Goal: Information Seeking & Learning: Learn about a topic

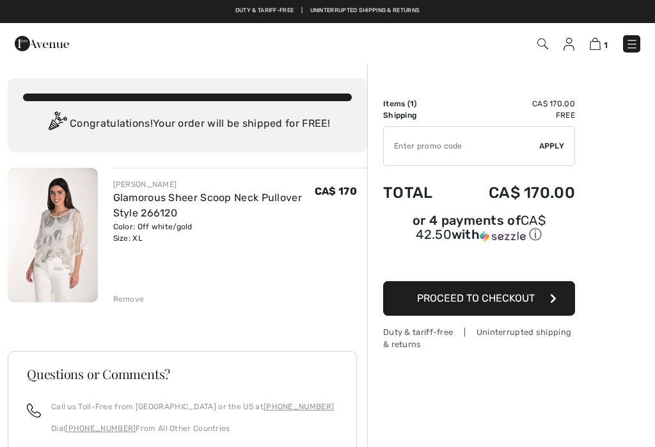
click at [631, 41] on img at bounding box center [632, 44] width 13 height 13
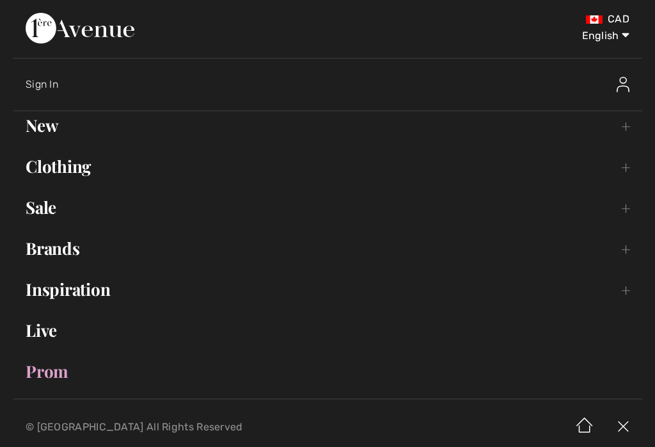
click at [628, 40] on select "English Français" at bounding box center [596, 33] width 67 height 38
click at [58, 252] on link "Brands Open submenu" at bounding box center [328, 248] width 630 height 28
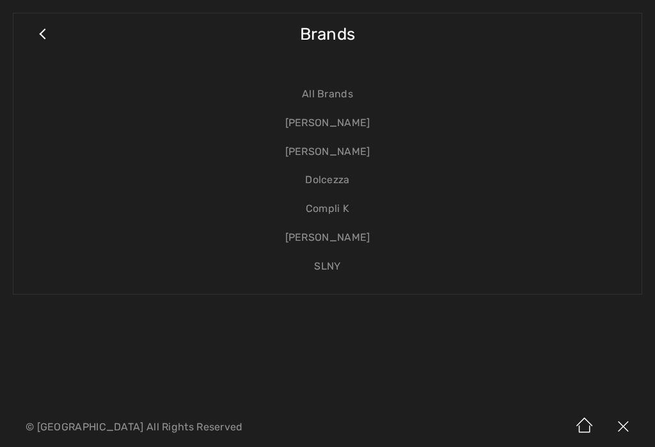
click at [367, 124] on link "[PERSON_NAME]" at bounding box center [327, 123] width 603 height 29
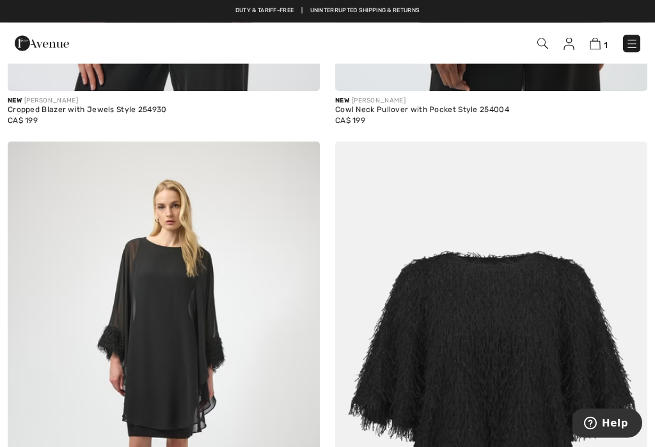
scroll to position [747, 0]
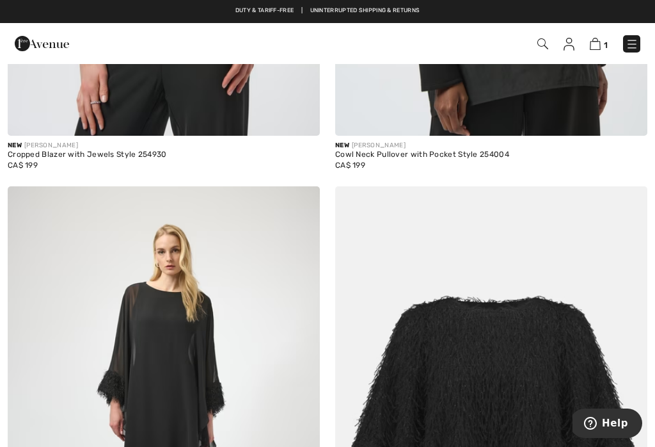
click at [638, 48] on img at bounding box center [632, 44] width 13 height 13
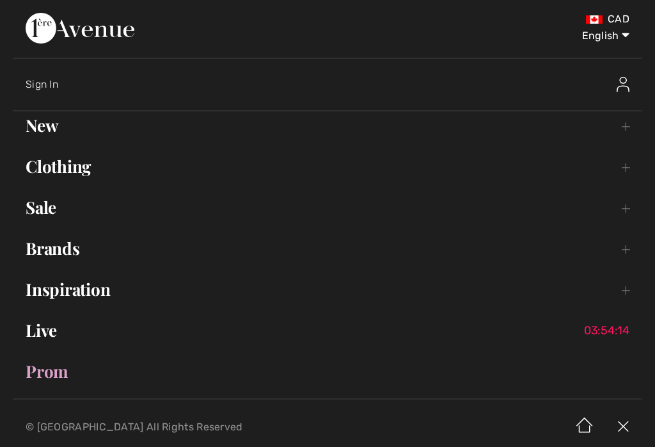
click at [57, 255] on link "Brands Open submenu" at bounding box center [328, 248] width 630 height 28
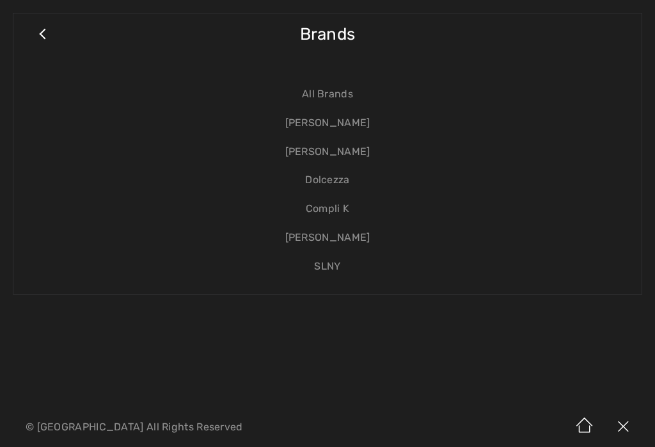
click at [359, 157] on link "[PERSON_NAME]" at bounding box center [327, 152] width 603 height 29
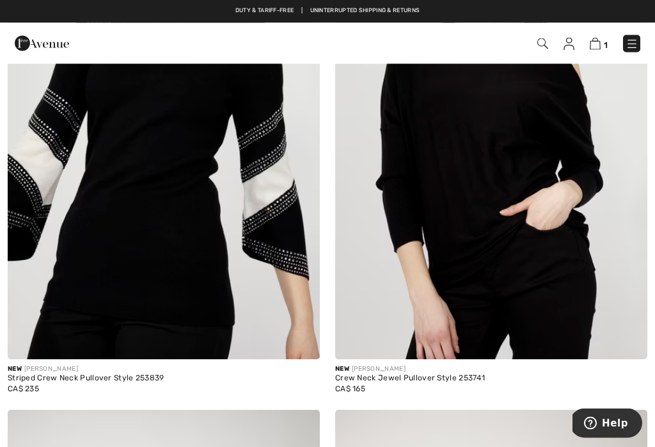
scroll to position [541, 0]
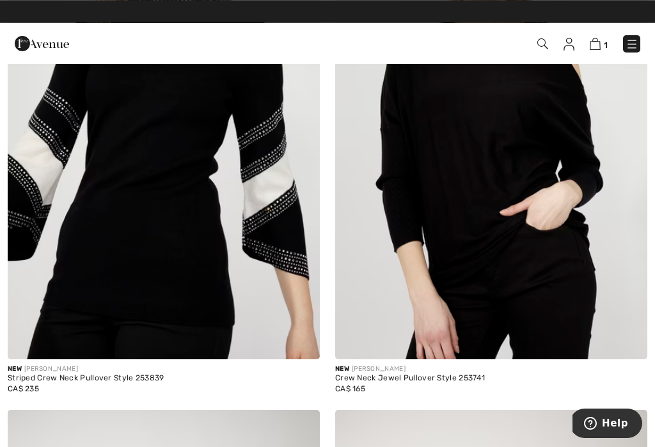
click at [134, 181] on img at bounding box center [164, 125] width 312 height 468
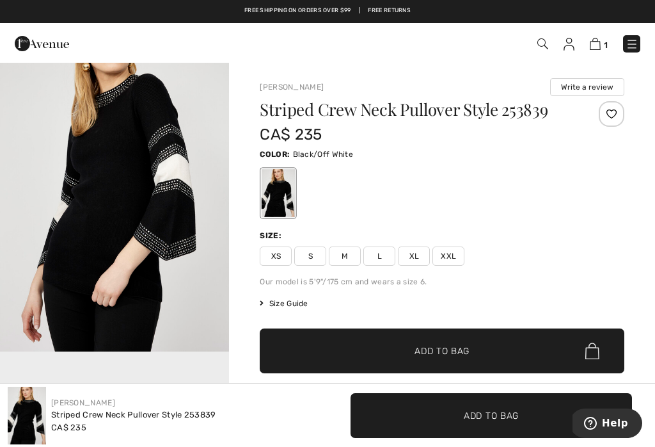
scroll to position [398, 0]
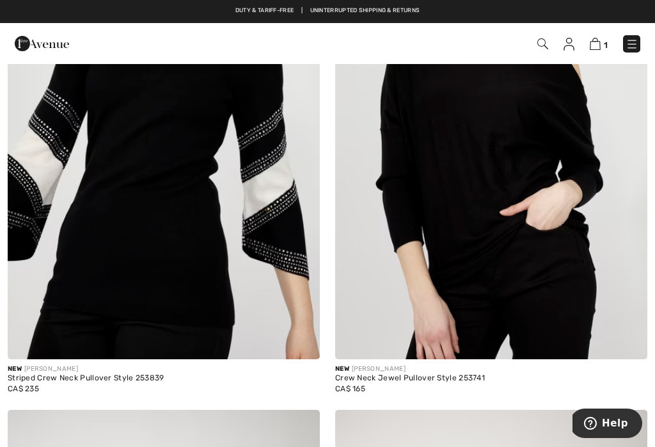
scroll to position [541, 0]
